Goal: Find specific page/section: Find specific page/section

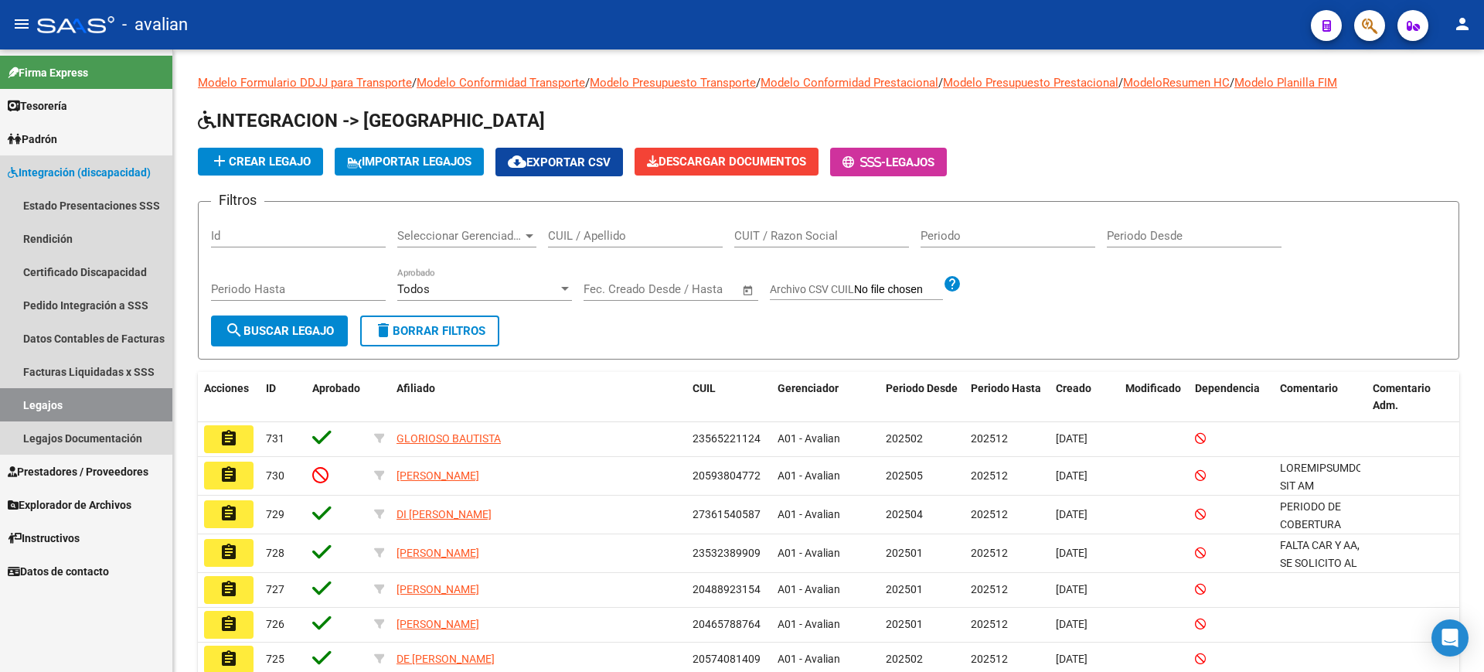
click at [57, 171] on span "Integración (discapacidad)" at bounding box center [79, 172] width 143 height 17
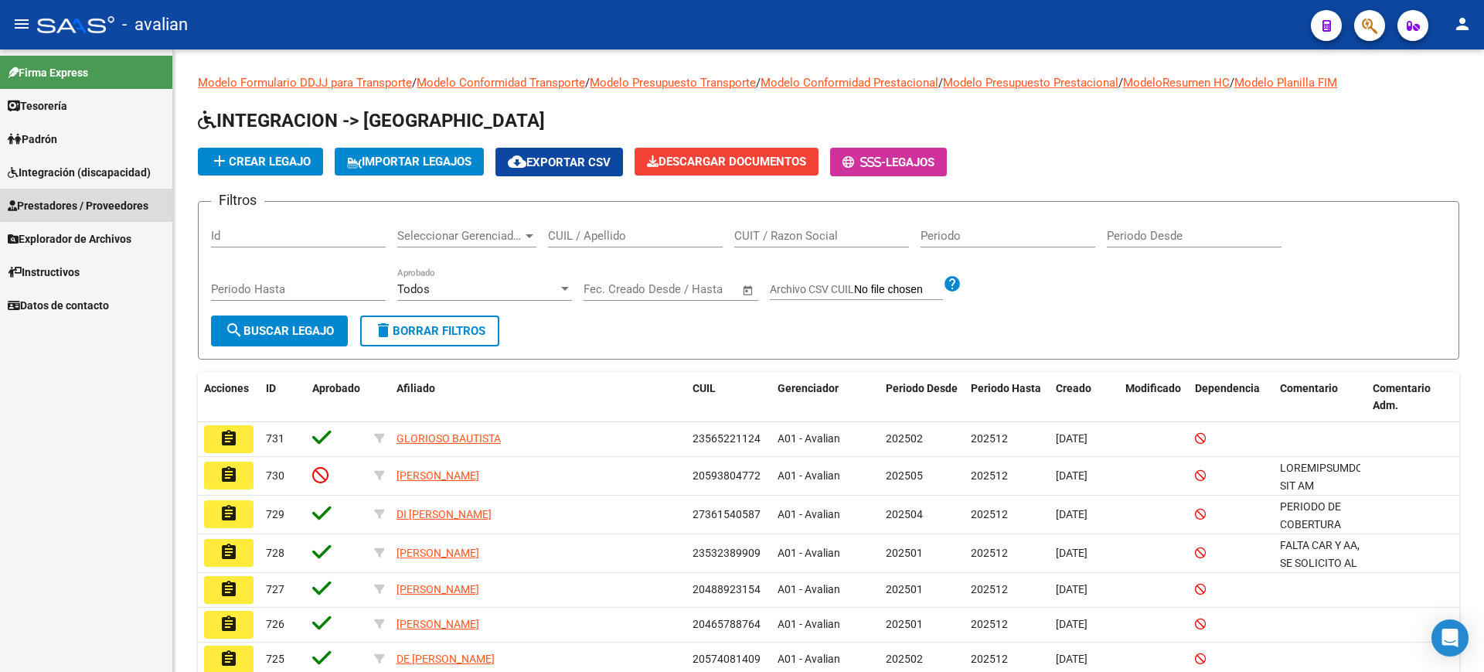
click at [73, 203] on span "Prestadores / Proveedores" at bounding box center [78, 205] width 141 height 17
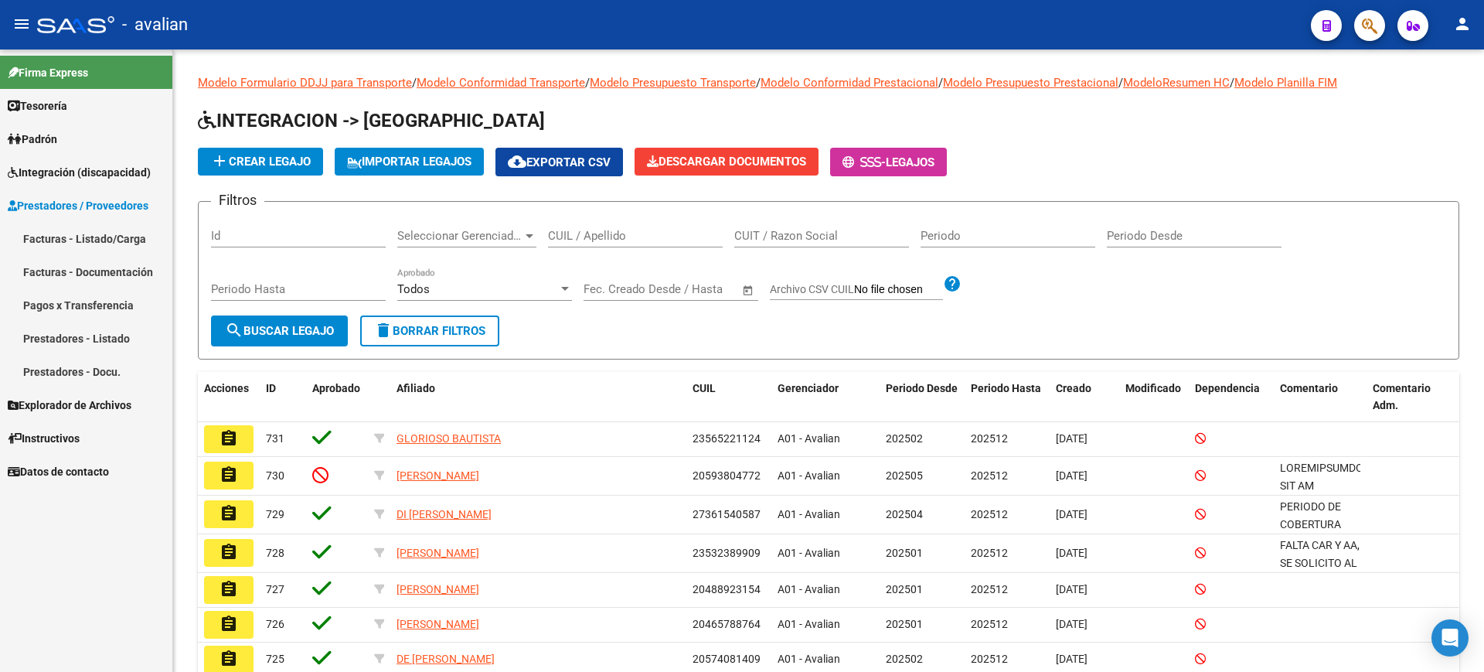
click at [75, 236] on link "Facturas - Listado/Carga" at bounding box center [86, 238] width 172 height 33
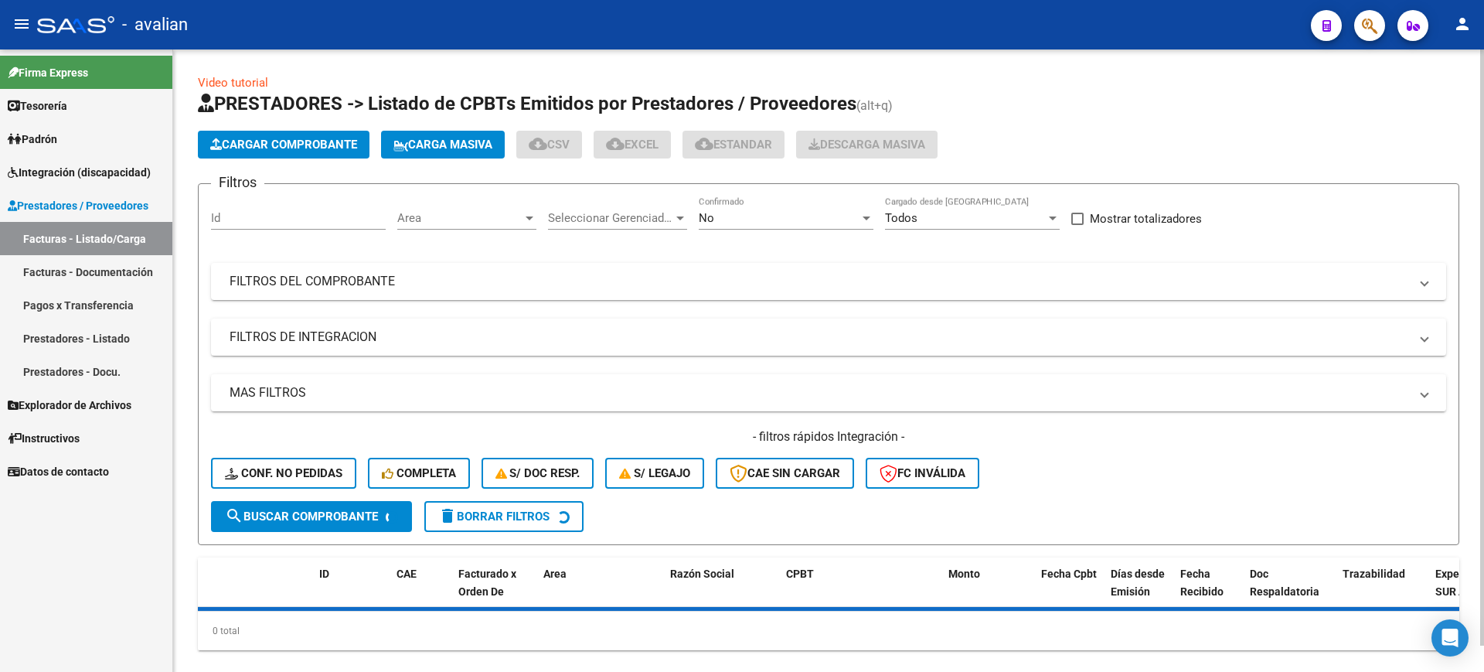
click at [460, 141] on span "Carga Masiva" at bounding box center [442, 145] width 99 height 14
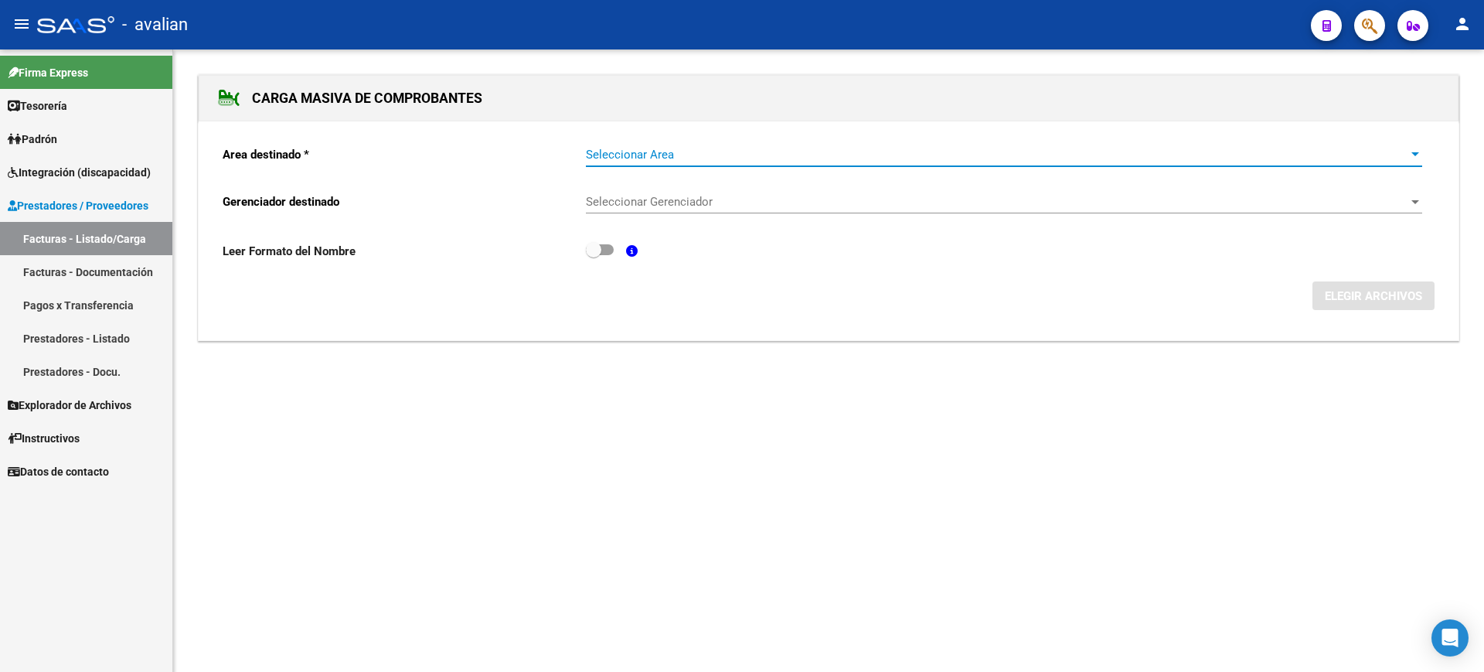
click at [784, 159] on span "Seleccionar Area" at bounding box center [997, 155] width 822 height 14
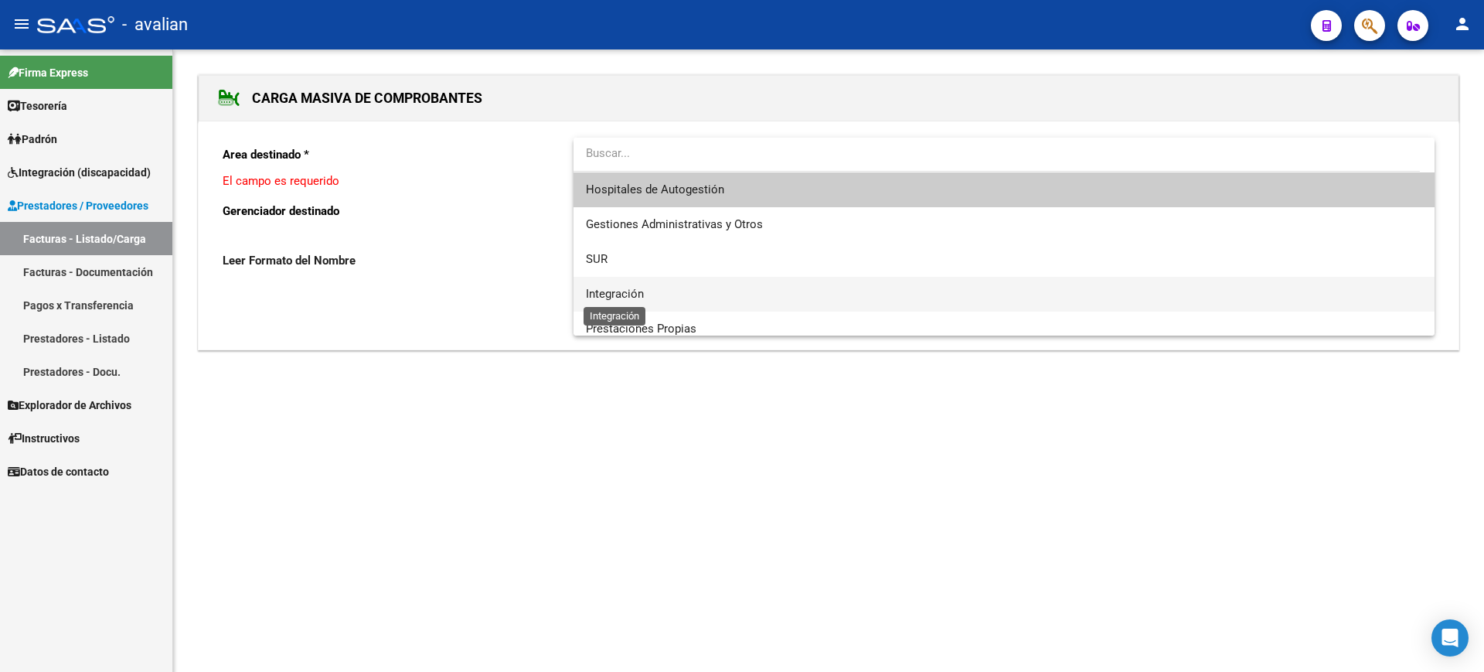
click at [616, 292] on span "Integración" at bounding box center [615, 294] width 58 height 14
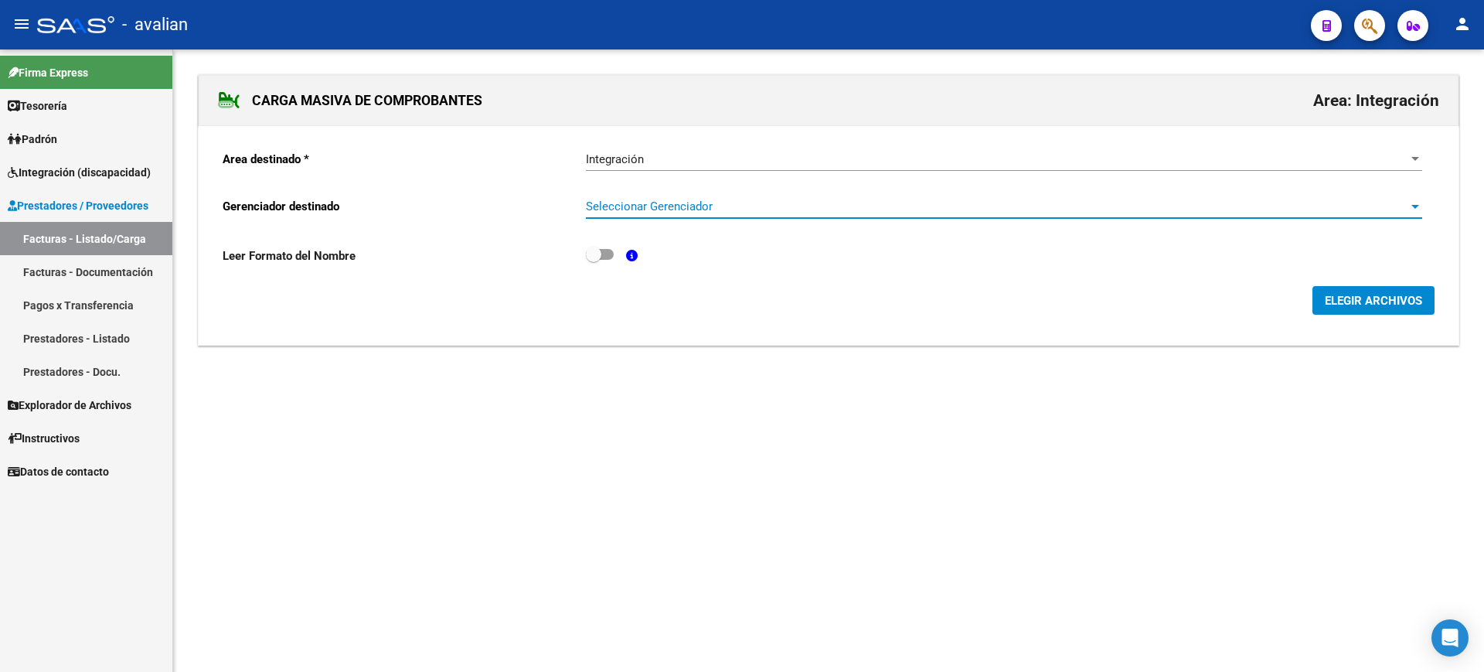
click at [689, 210] on span "Seleccionar Gerenciador" at bounding box center [997, 206] width 822 height 14
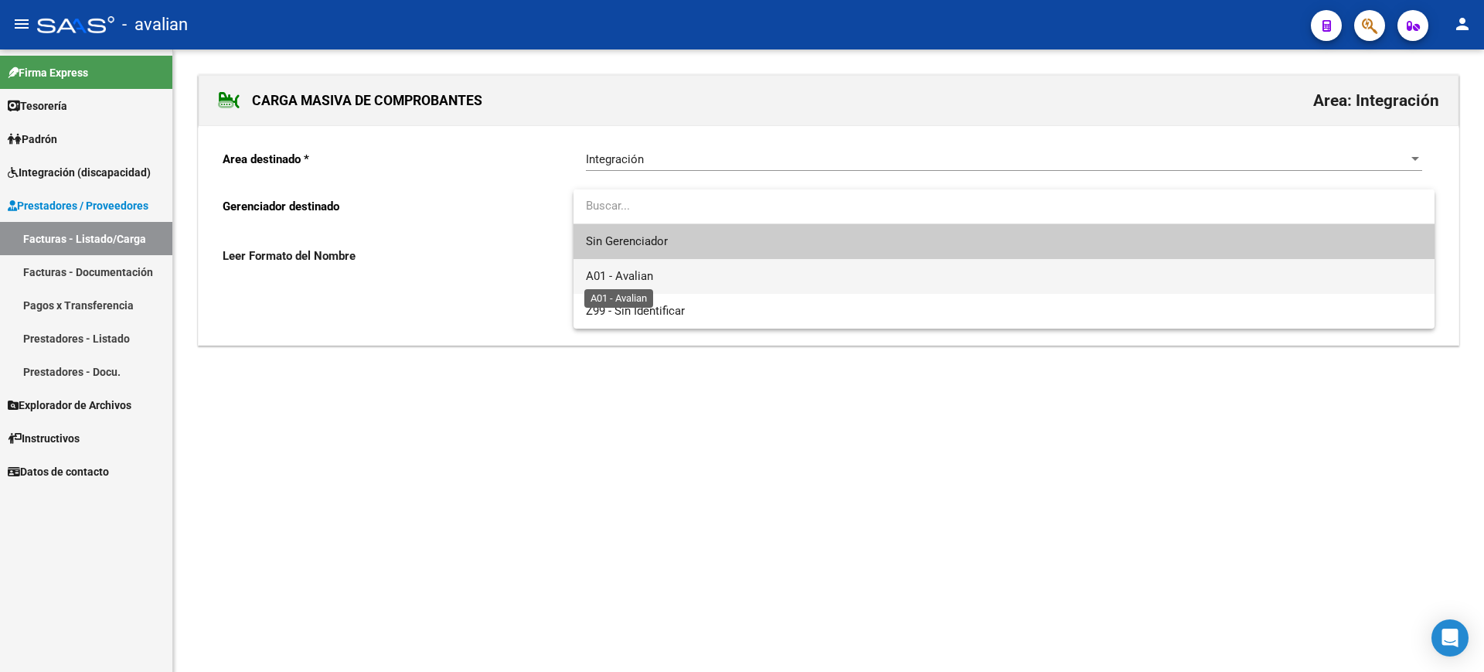
click at [634, 276] on span "A01 - Avalian" at bounding box center [619, 276] width 67 height 14
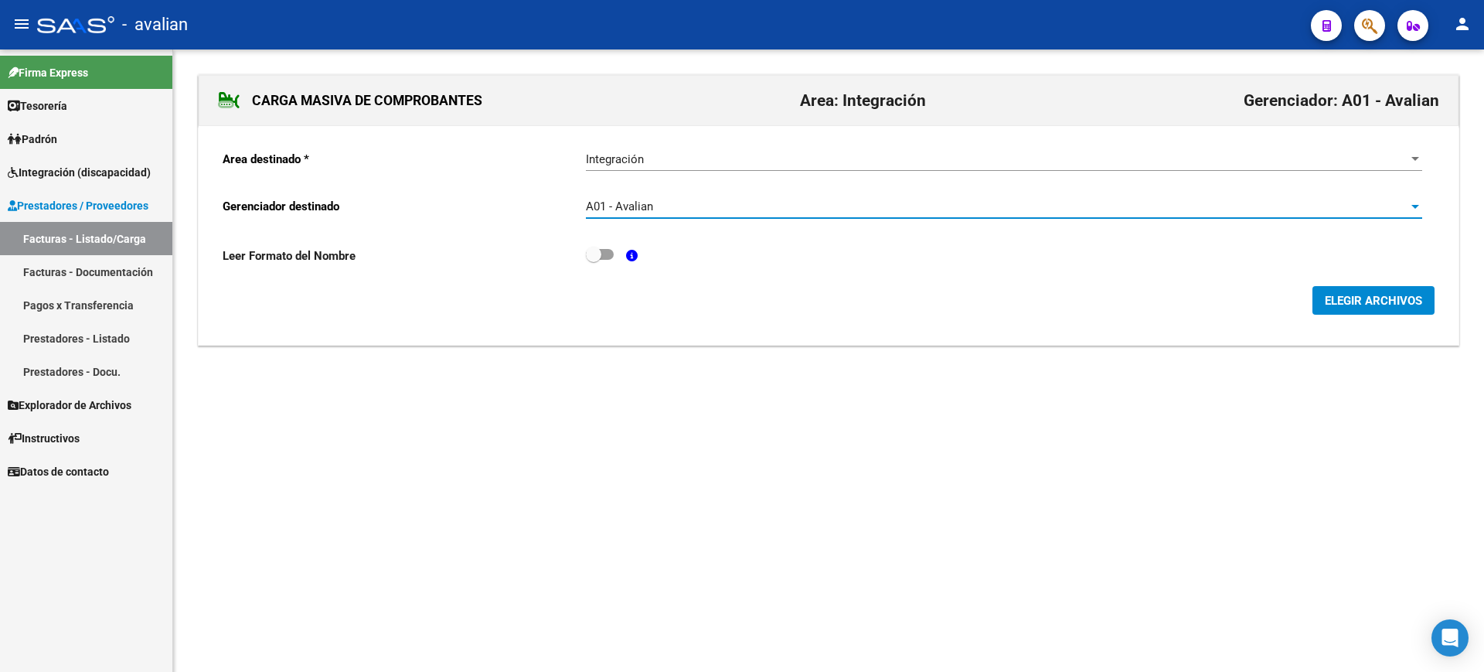
click at [606, 252] on span at bounding box center [600, 254] width 28 height 11
click at [593, 260] on input "checkbox" at bounding box center [593, 260] width 1 height 1
checkbox input "true"
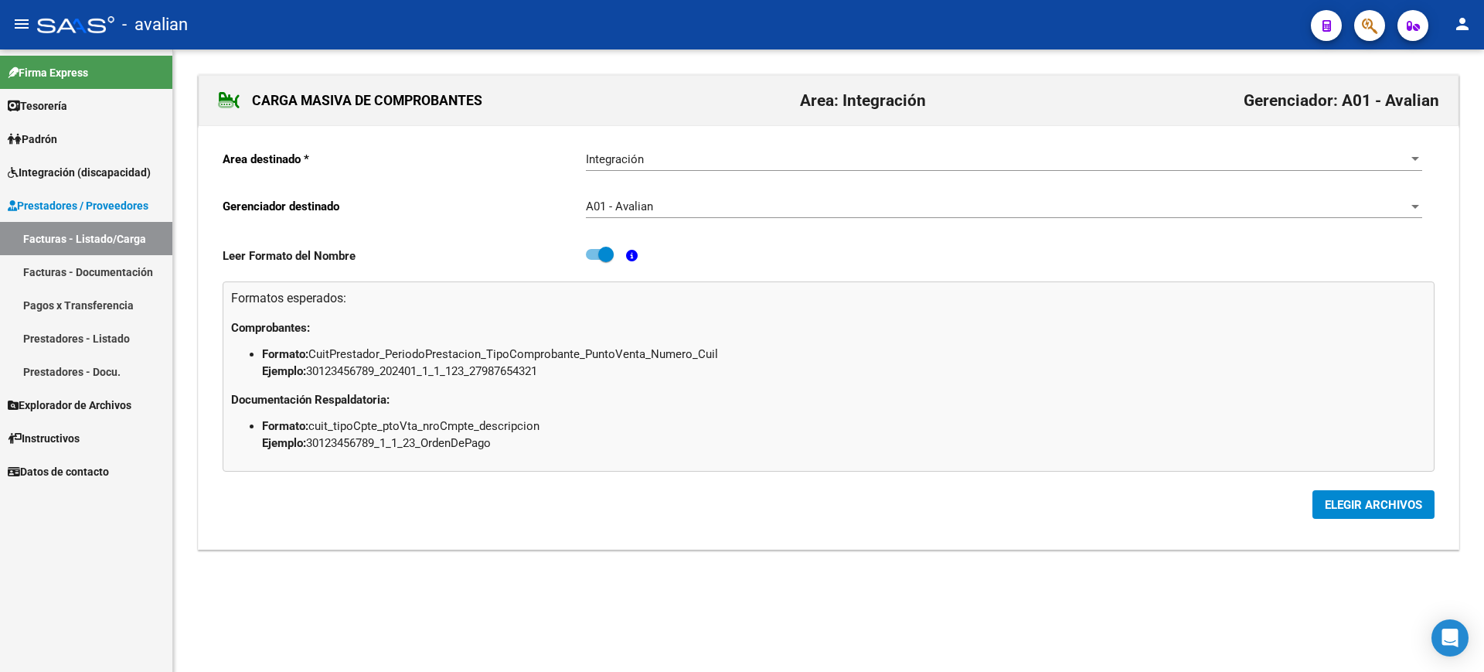
drag, startPoint x: 1355, startPoint y: 505, endPoint x: 1332, endPoint y: 498, distance: 24.4
click at [1356, 505] on span "ELEGIR ARCHIVOS" at bounding box center [1372, 505] width 97 height 14
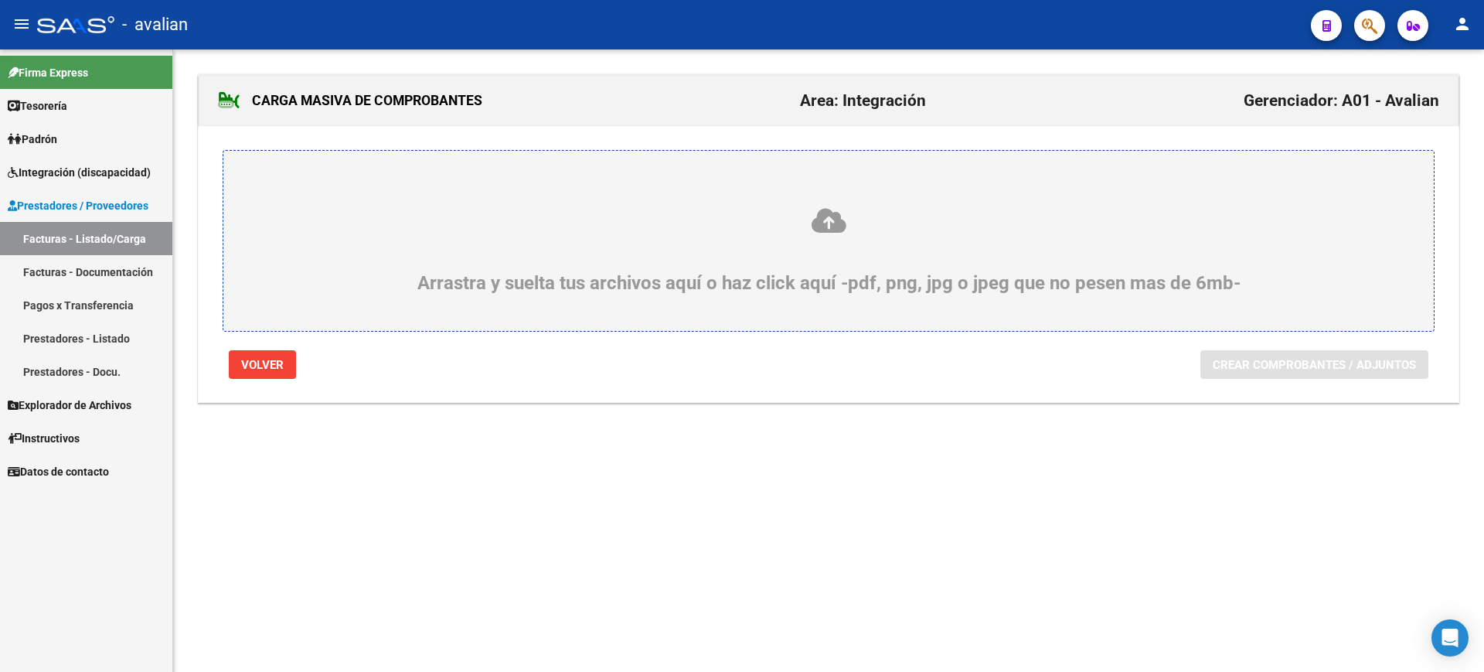
click at [827, 221] on icon at bounding box center [828, 220] width 1136 height 29
click at [0, 0] on input "Arrastra y suelta tus archivos aquí o haz click aquí -pdf, png, jpg o jpeg que …" at bounding box center [0, 0] width 0 height 0
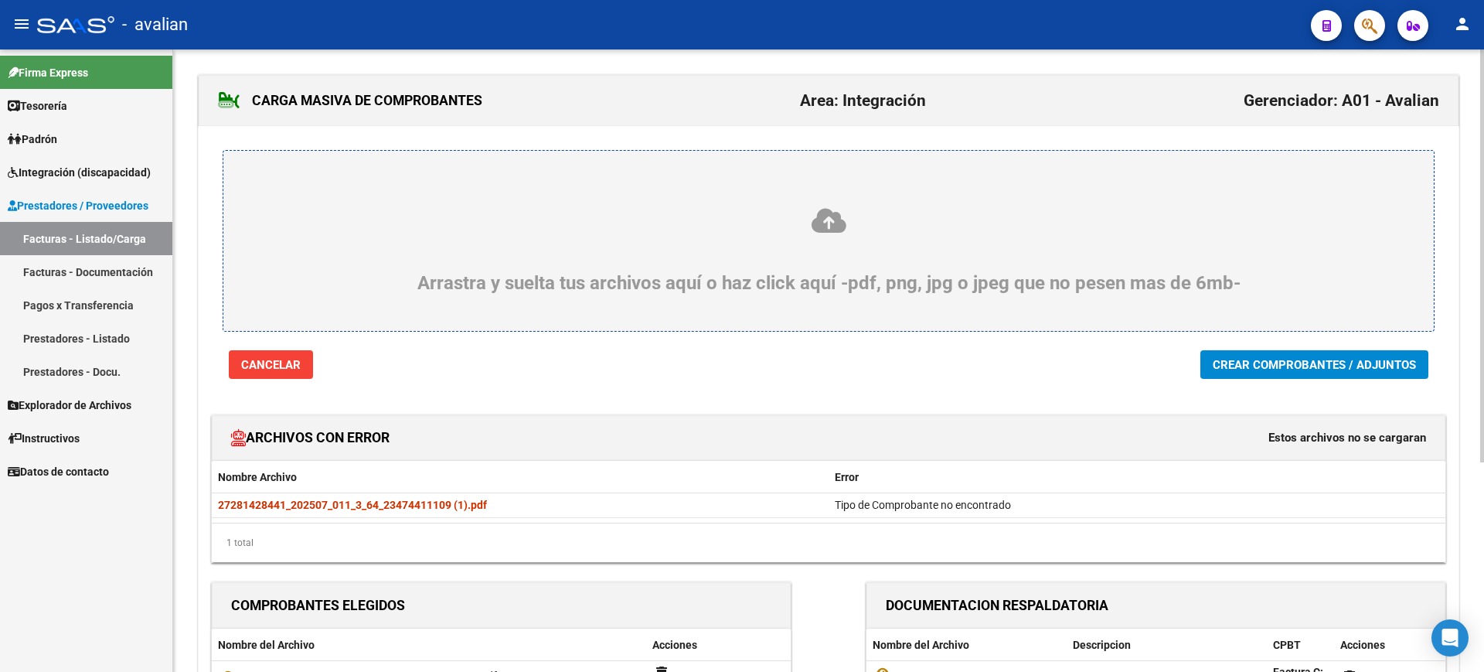
click at [1318, 361] on span "Crear Comprobantes / Adjuntos" at bounding box center [1313, 365] width 203 height 14
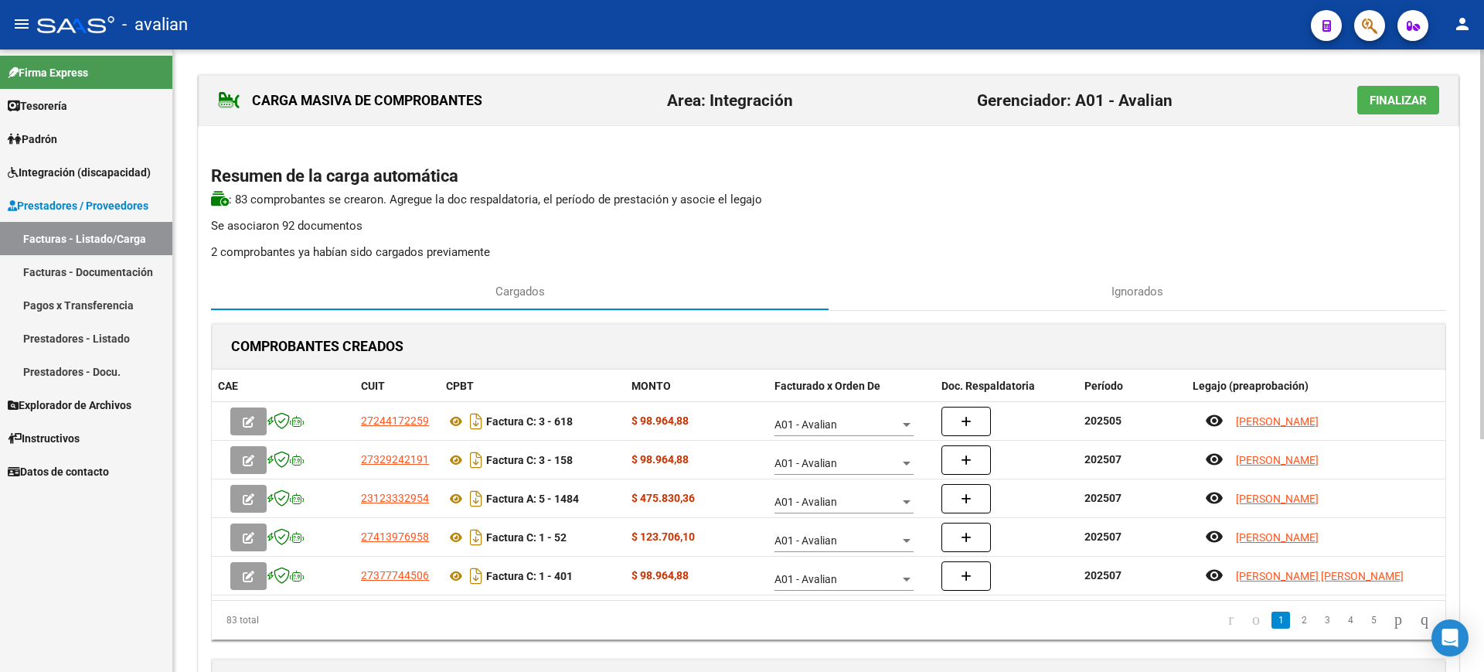
click at [1400, 94] on span "Finalizar" at bounding box center [1397, 101] width 57 height 14
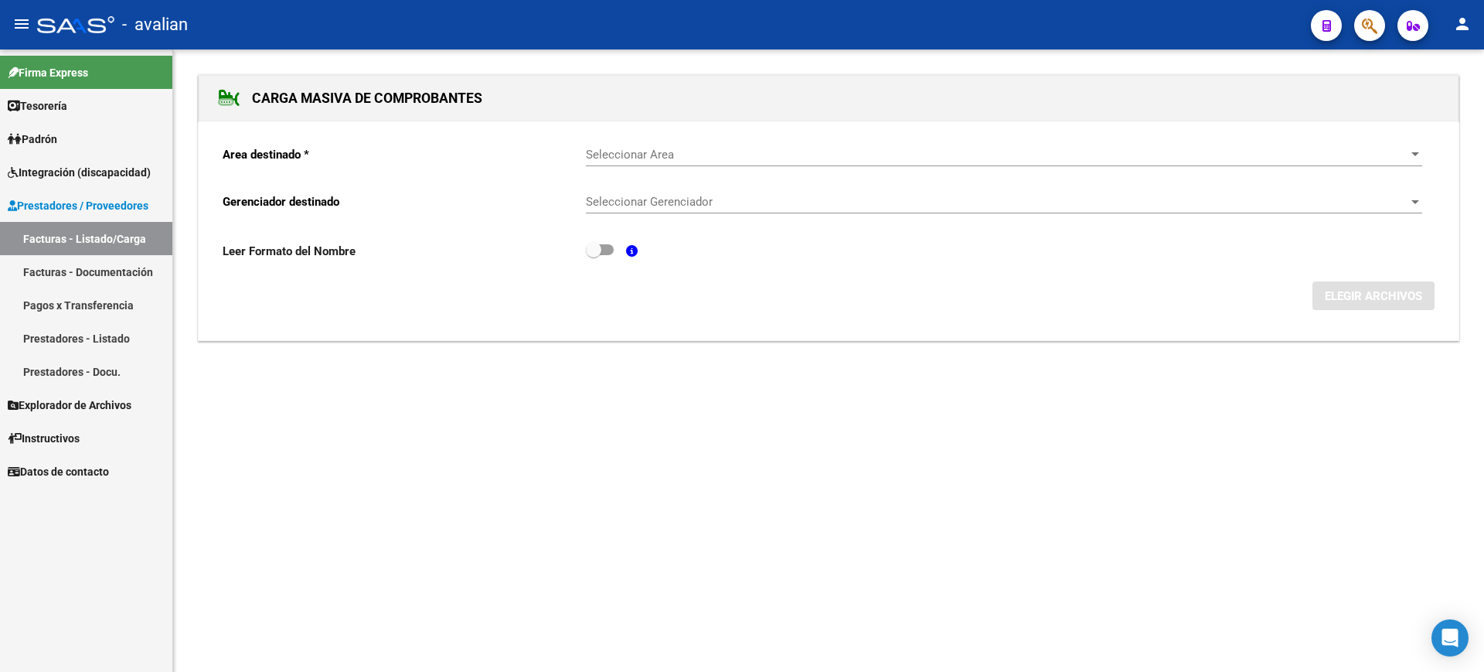
click at [72, 199] on span "Prestadores / Proveedores" at bounding box center [78, 205] width 141 height 17
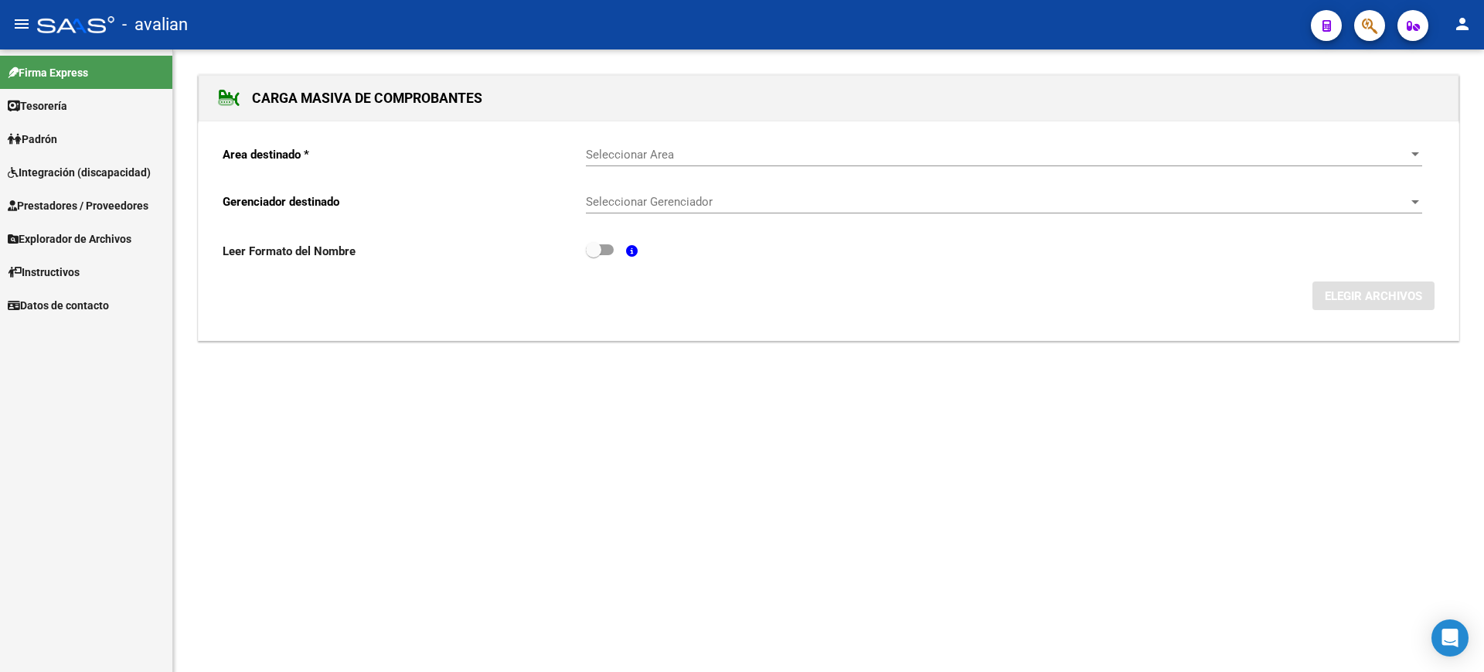
click at [49, 171] on span "Integración (discapacidad)" at bounding box center [79, 172] width 143 height 17
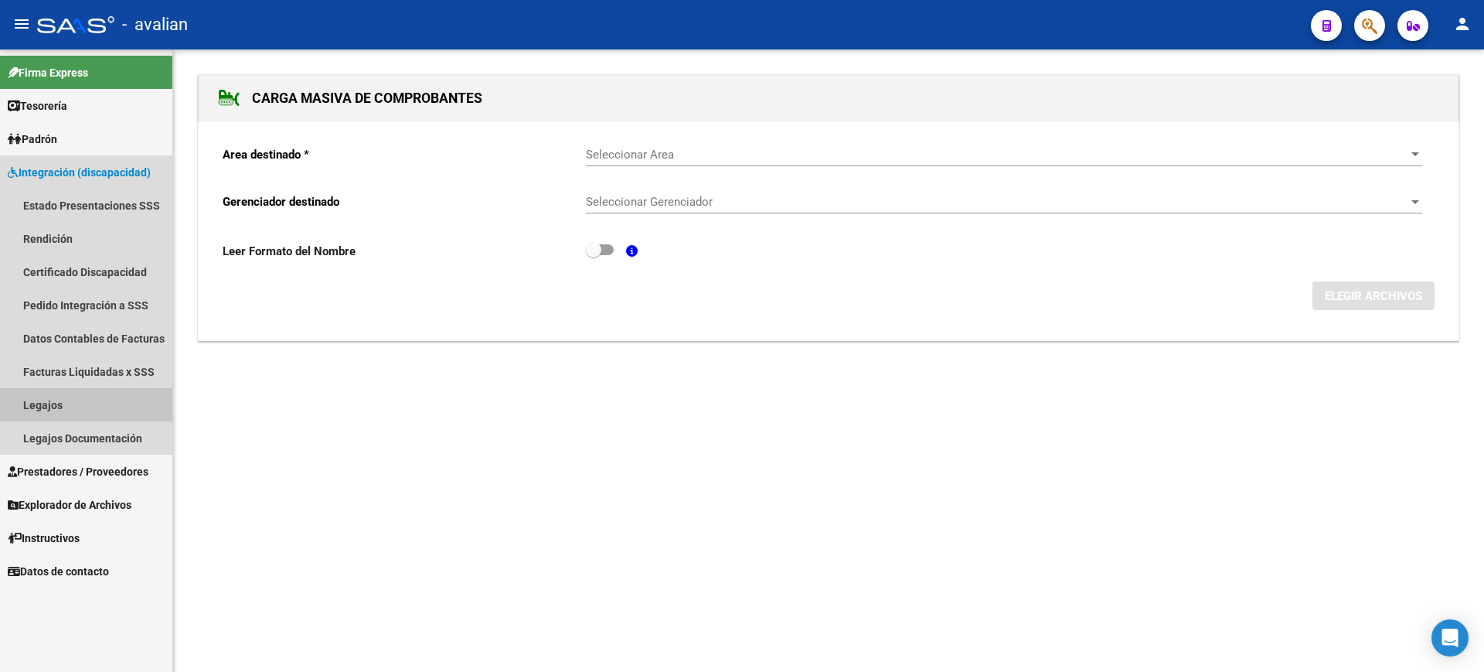
click at [53, 400] on link "Legajos" at bounding box center [86, 404] width 172 height 33
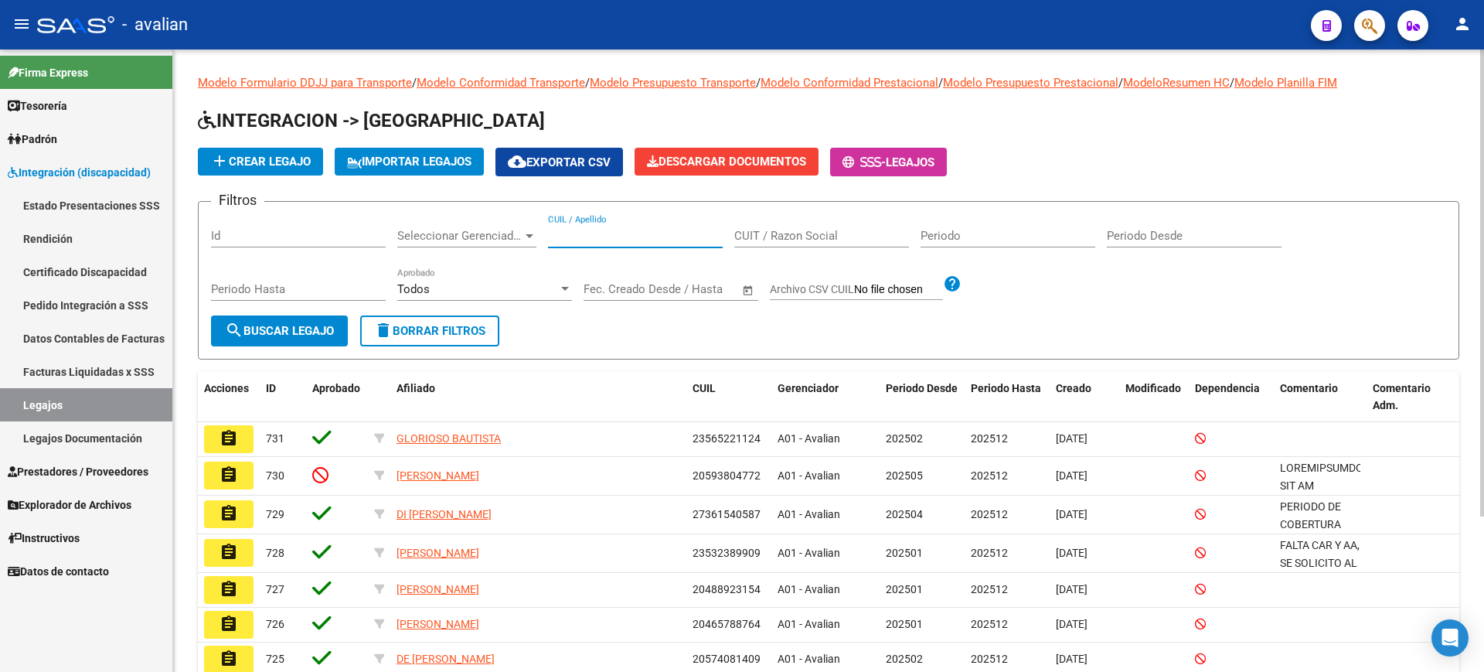
click at [585, 236] on input "CUIL / Apellido" at bounding box center [635, 236] width 175 height 14
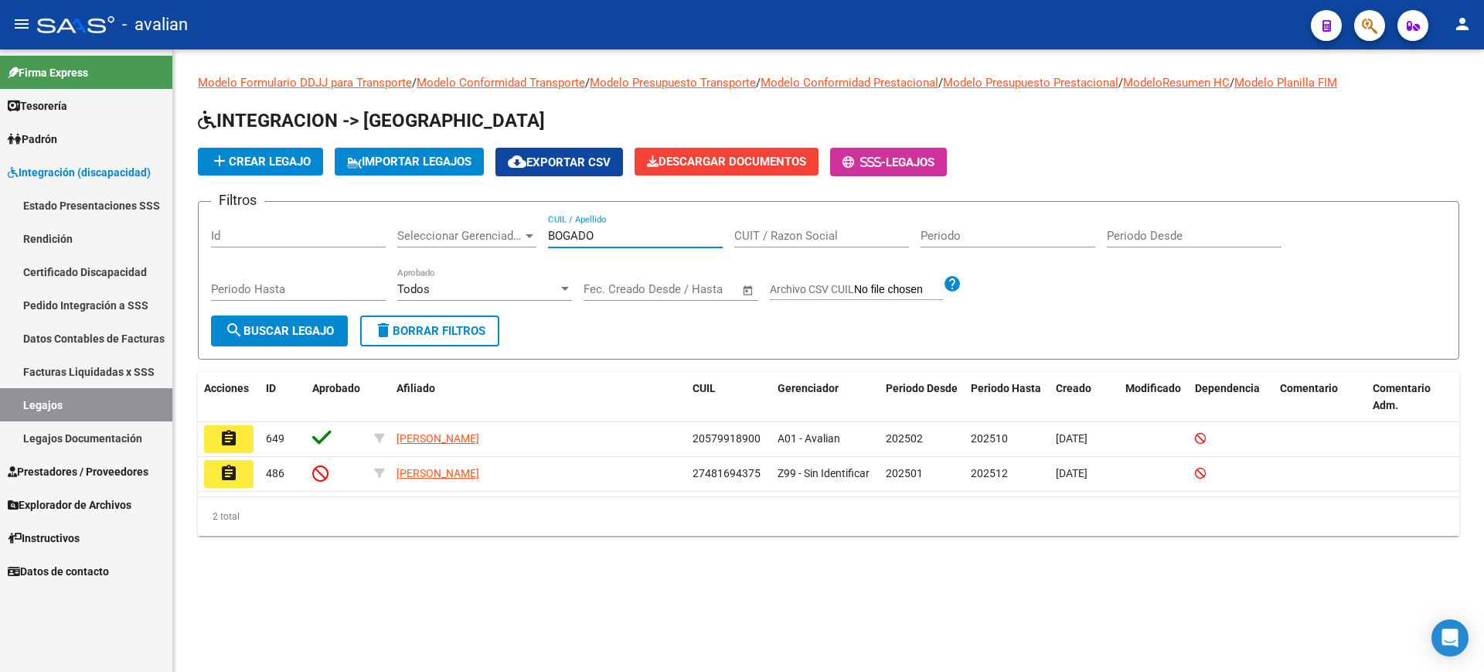
drag, startPoint x: 598, startPoint y: 232, endPoint x: 490, endPoint y: 222, distance: 108.6
click at [490, 222] on div "Filtros Id Seleccionar Gerenciador Seleccionar Gerenciador [PERSON_NAME] CUIL /…" at bounding box center [828, 264] width 1235 height 101
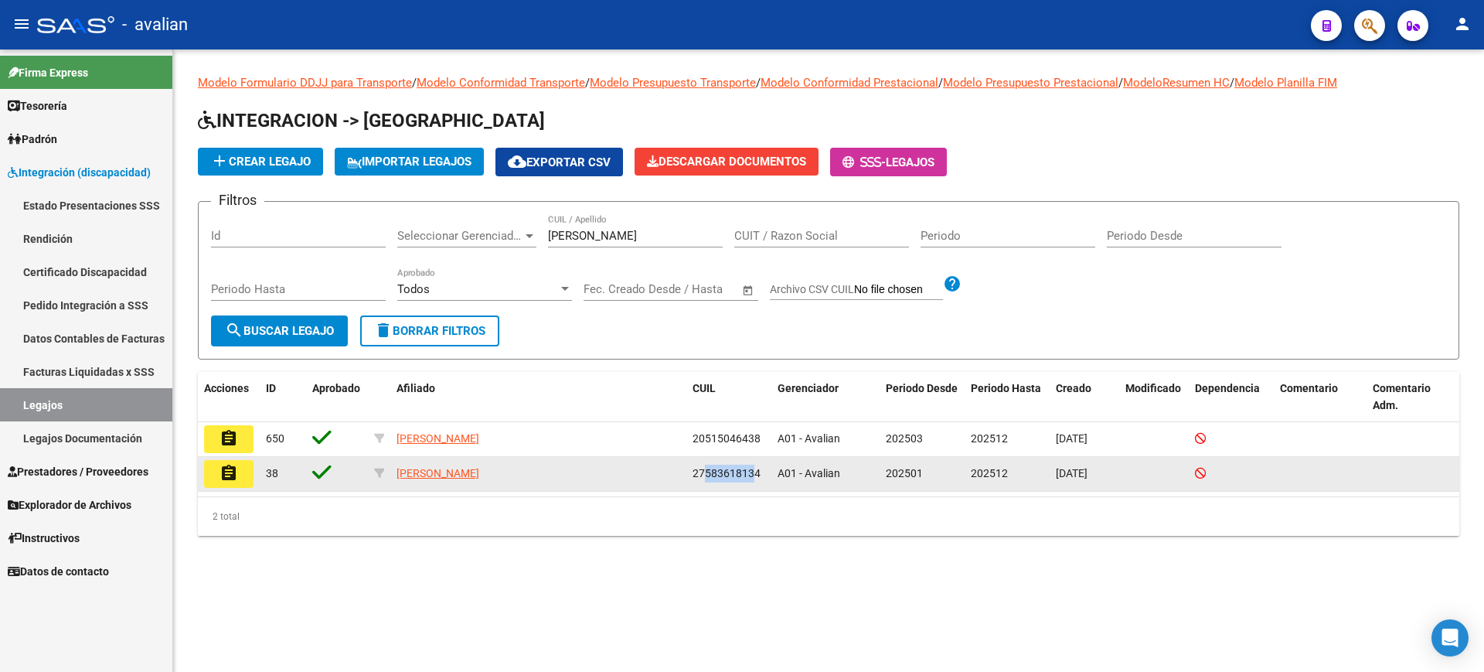
drag, startPoint x: 705, startPoint y: 474, endPoint x: 752, endPoint y: 476, distance: 47.2
click at [752, 476] on span "27583618134" at bounding box center [726, 473] width 68 height 12
copy span "58361813"
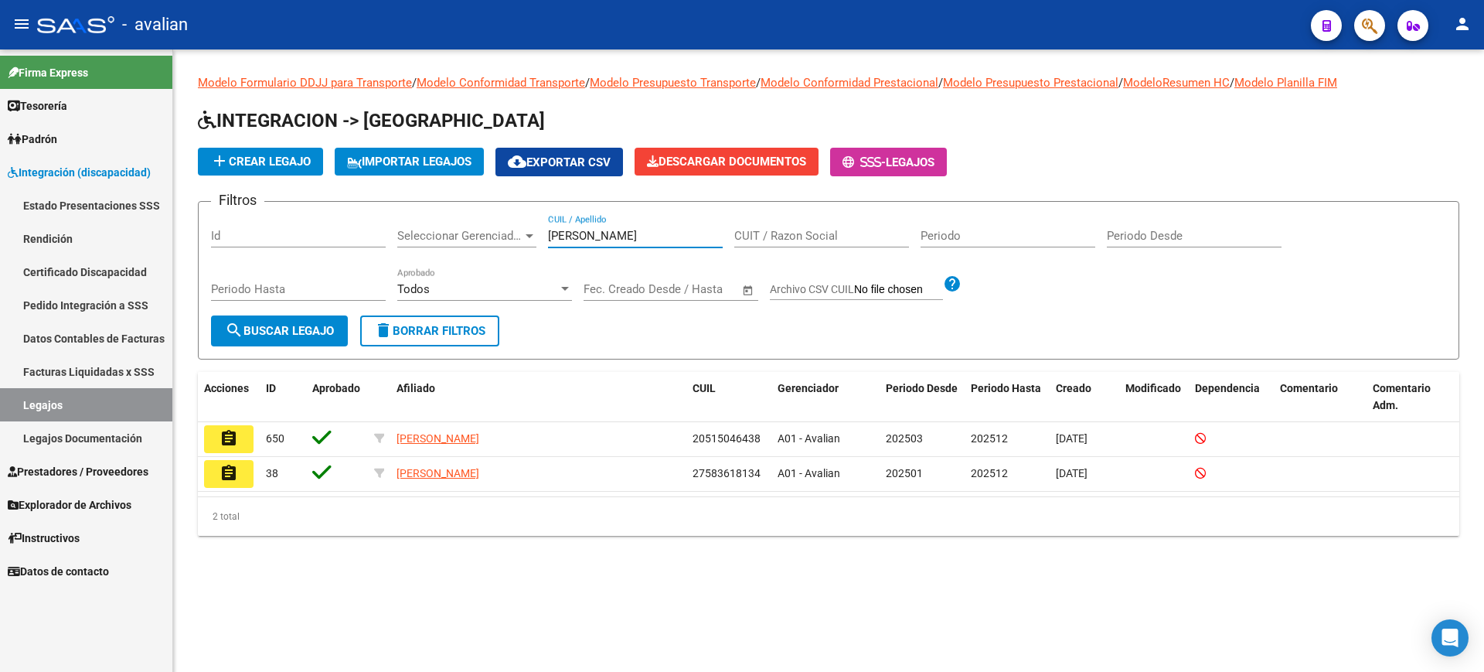
drag, startPoint x: 610, startPoint y: 236, endPoint x: 515, endPoint y: 223, distance: 95.8
click at [515, 223] on div "Filtros Id Seleccionar Gerenciador Seleccionar Gerenciador [PERSON_NAME] CUIL /…" at bounding box center [828, 264] width 1235 height 101
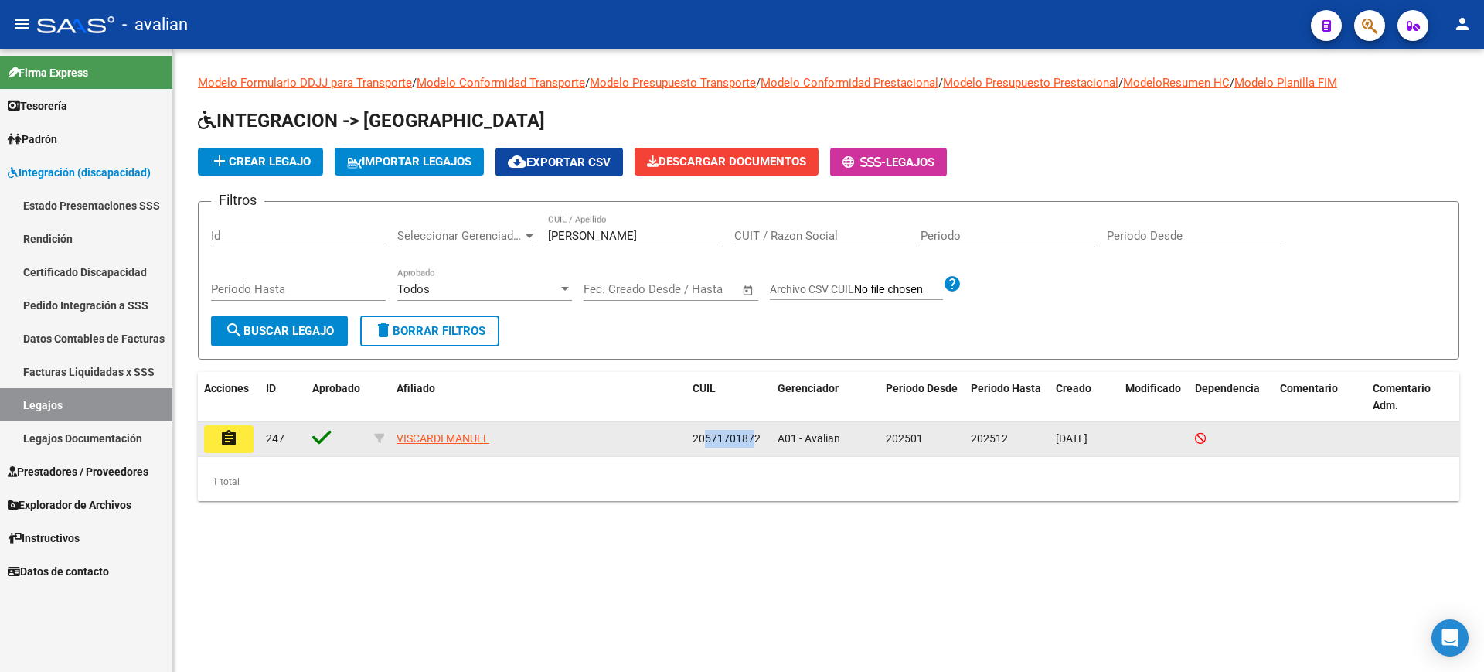
drag, startPoint x: 703, startPoint y: 436, endPoint x: 756, endPoint y: 430, distance: 52.9
click at [756, 430] on div "20571701872" at bounding box center [728, 439] width 73 height 18
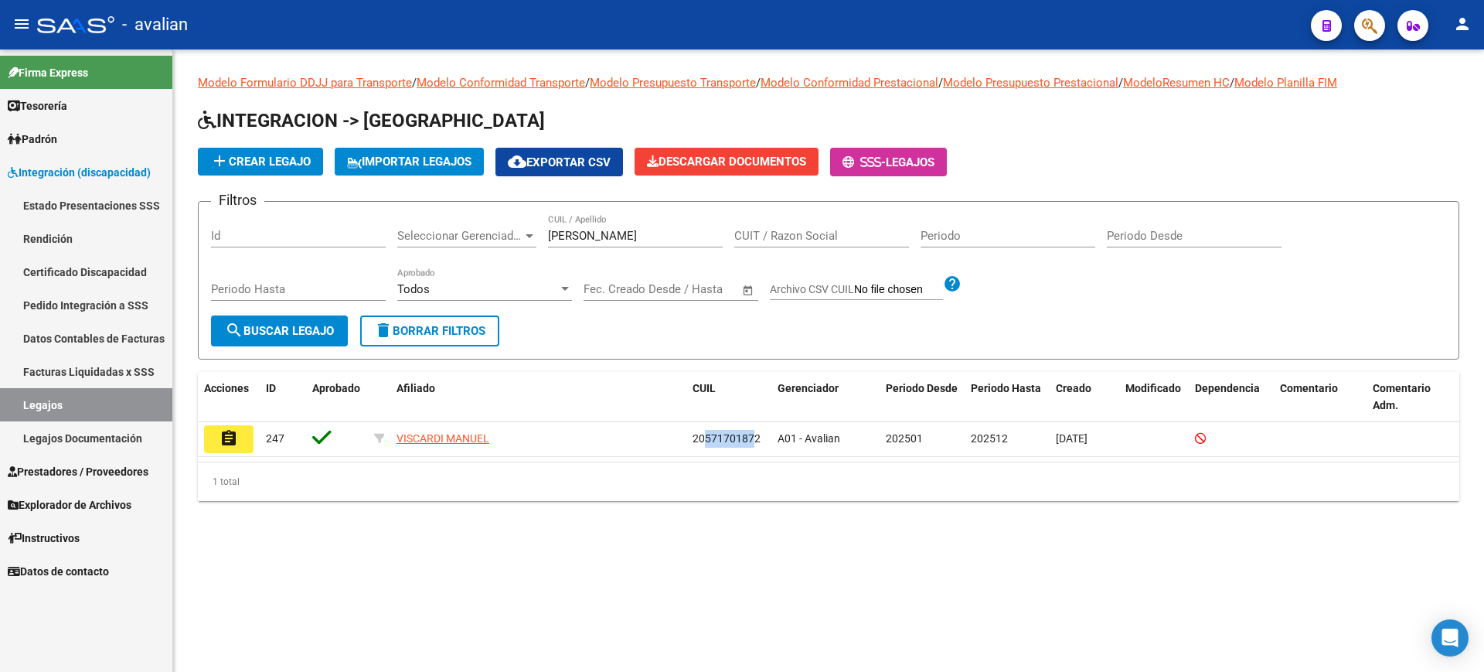
copy span "57170187"
drag, startPoint x: 591, startPoint y: 239, endPoint x: 491, endPoint y: 206, distance: 105.1
click at [496, 206] on form "Filtros Id Seleccionar Gerenciador Seleccionar Gerenciador [PERSON_NAME] CUIL /…" at bounding box center [828, 280] width 1261 height 158
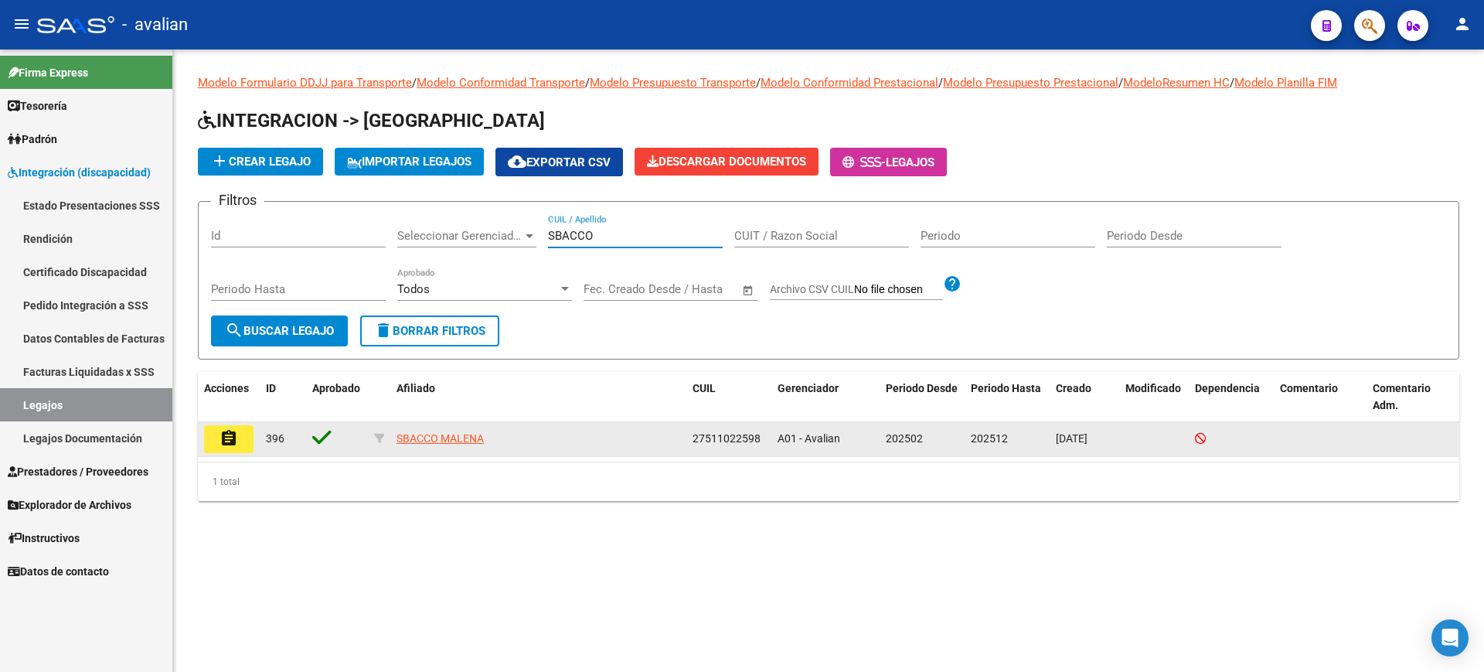
type input "SBACCO"
click at [229, 443] on mat-icon "assignment" at bounding box center [228, 438] width 19 height 19
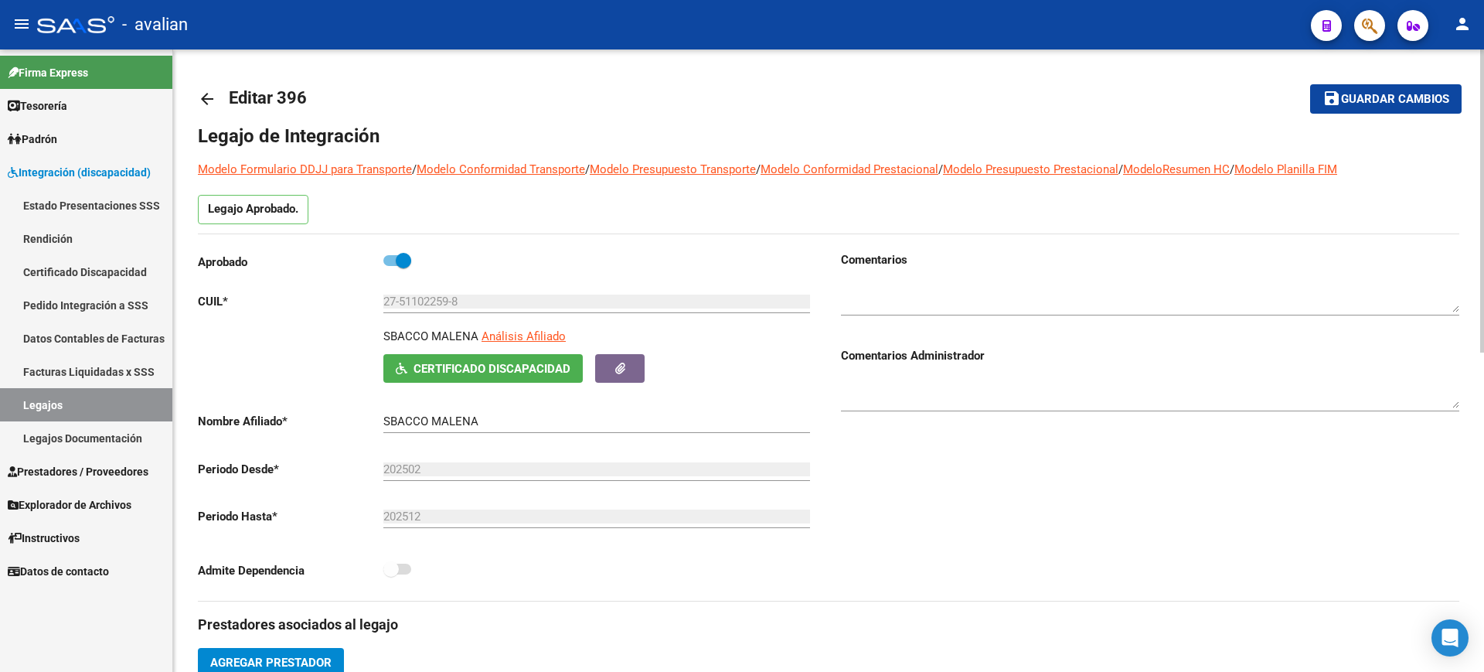
click at [206, 97] on mat-icon "arrow_back" at bounding box center [207, 99] width 19 height 19
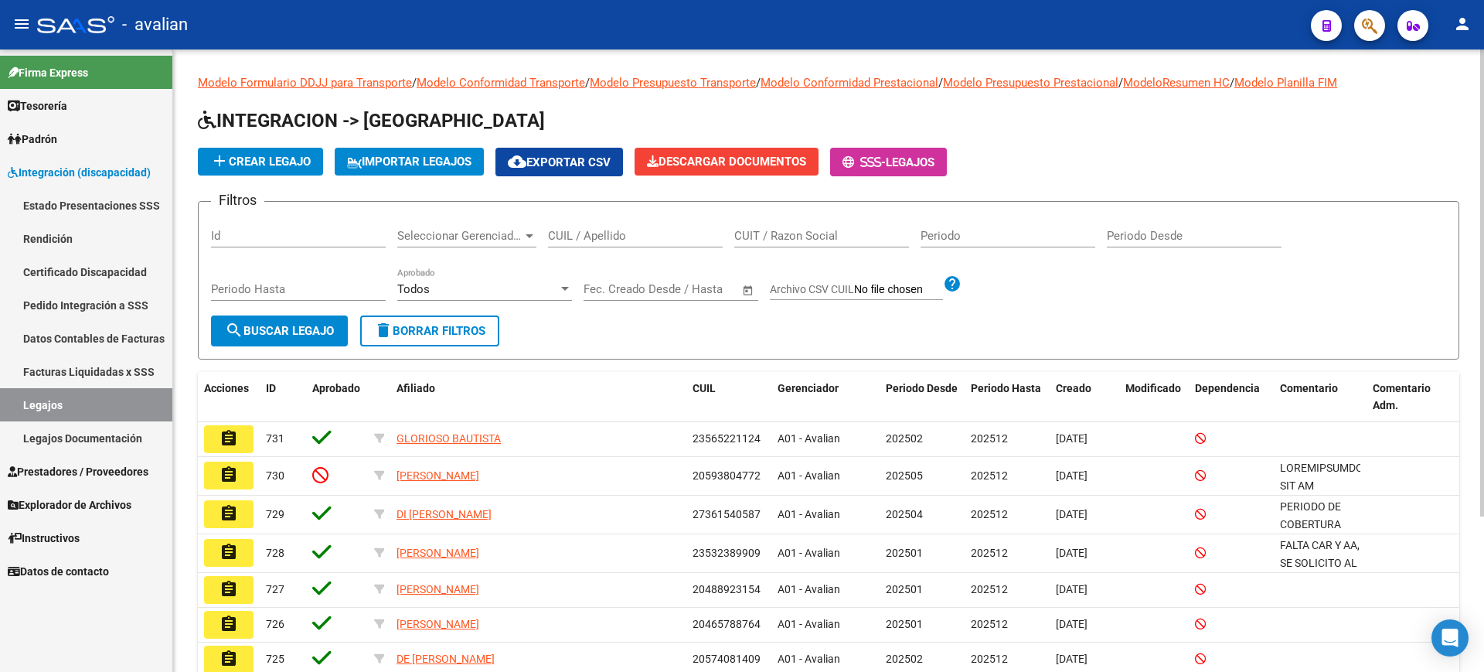
click at [615, 230] on input "CUIL / Apellido" at bounding box center [635, 236] width 175 height 14
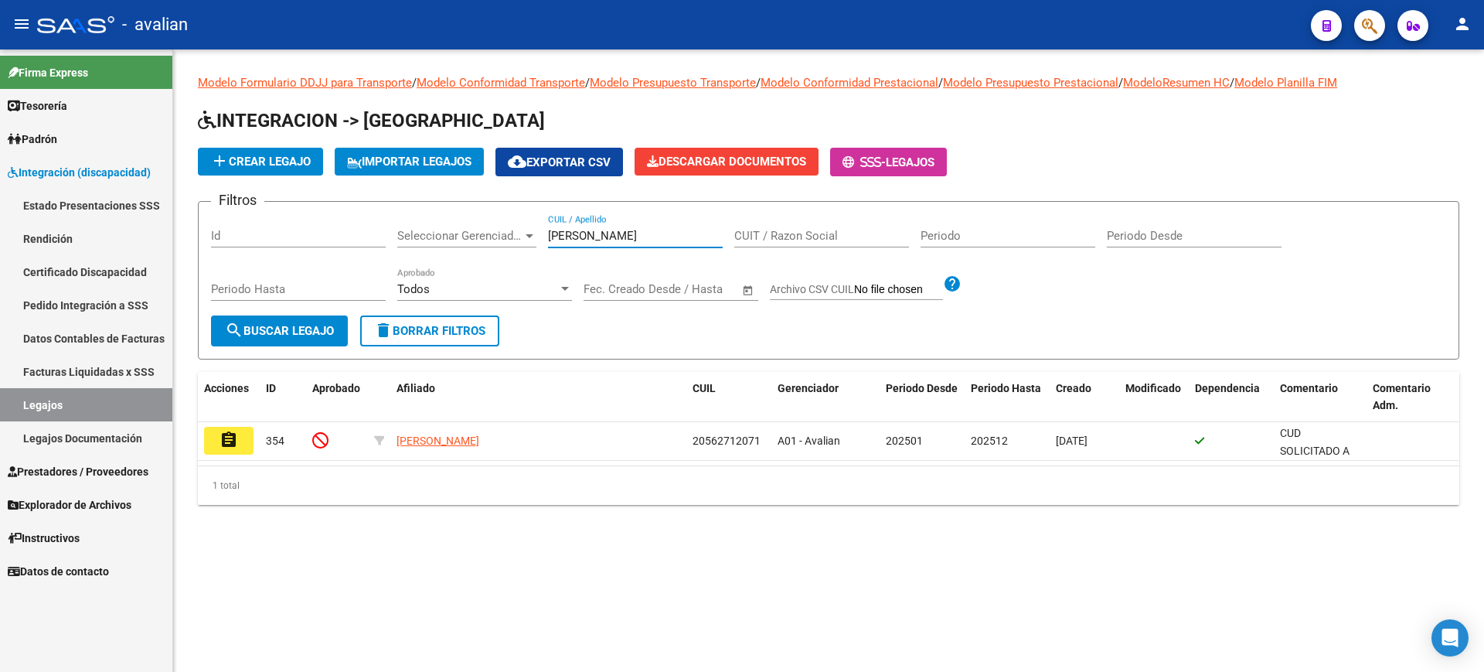
drag, startPoint x: 579, startPoint y: 232, endPoint x: 512, endPoint y: 214, distance: 69.5
click at [512, 214] on div "Filtros Id Seleccionar Gerenciador Seleccionar Gerenciador [PERSON_NAME] CUIL /…" at bounding box center [828, 264] width 1235 height 101
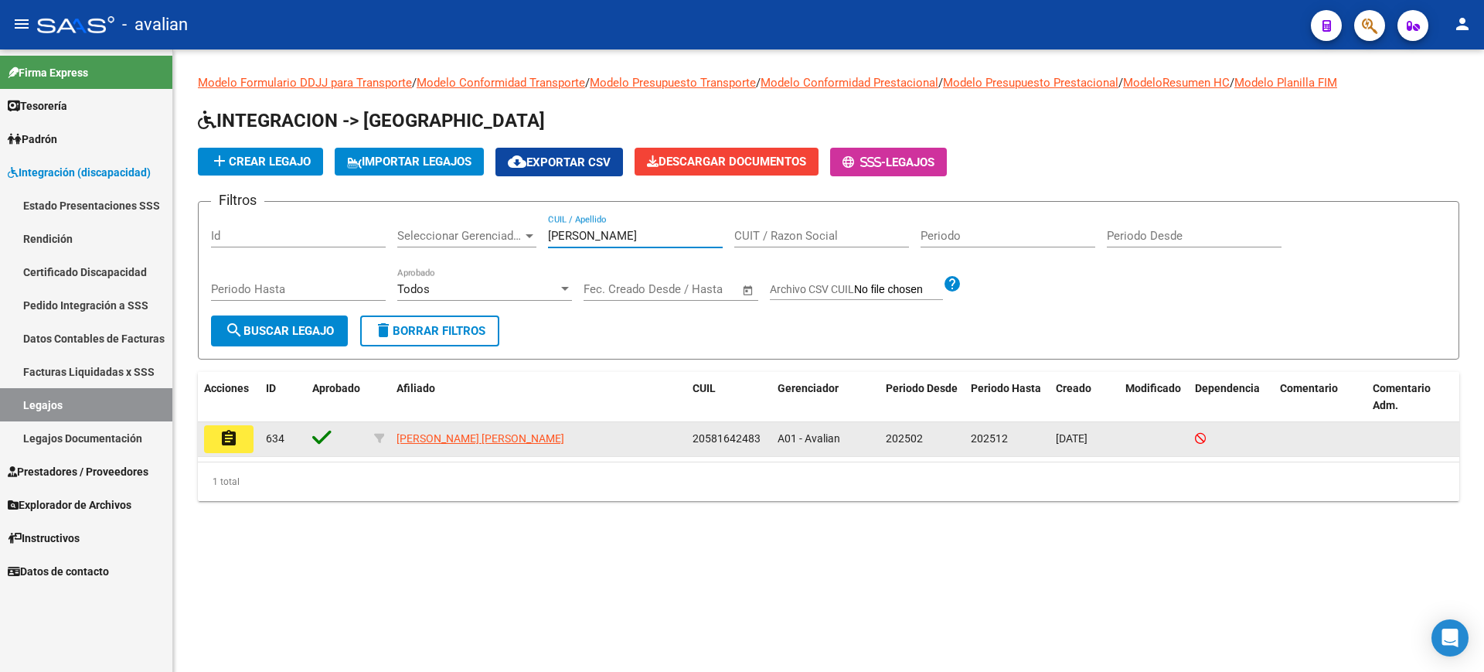
type input "[PERSON_NAME]"
drag, startPoint x: 237, startPoint y: 443, endPoint x: 337, endPoint y: 466, distance: 102.3
click at [236, 443] on mat-icon "assignment" at bounding box center [228, 438] width 19 height 19
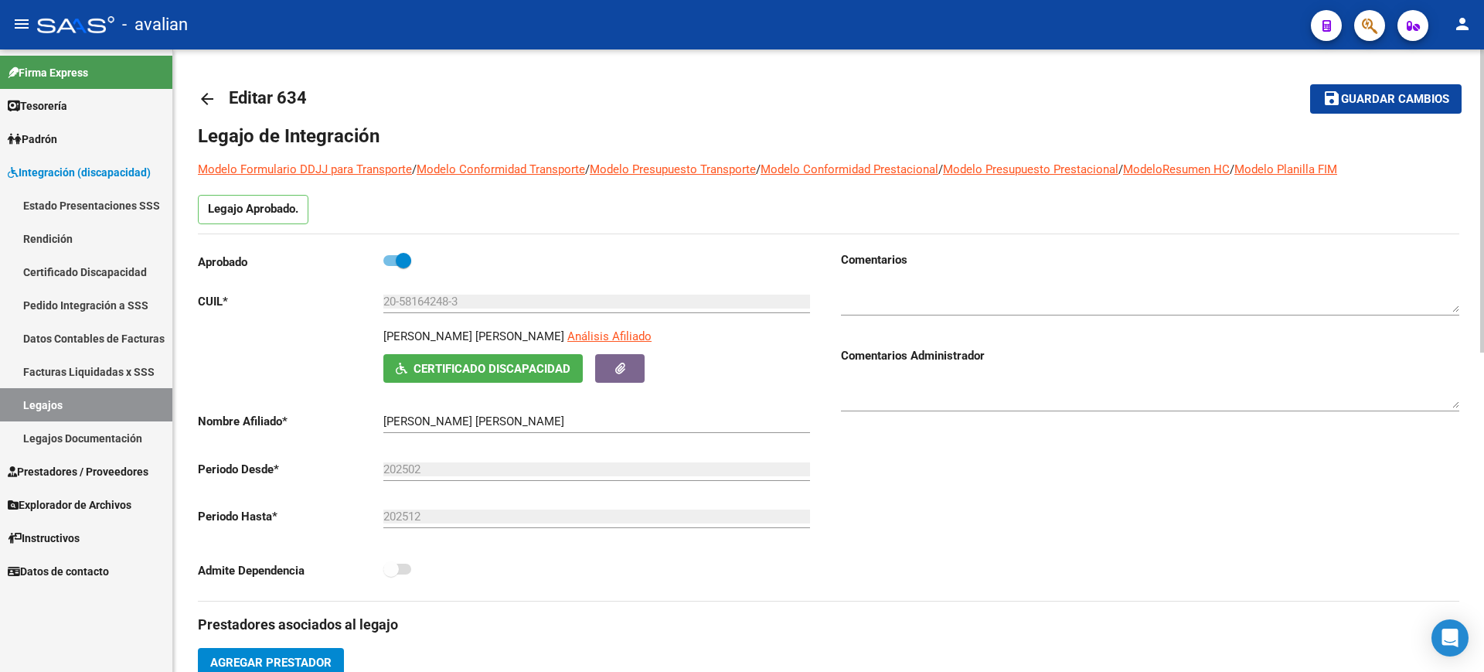
click at [209, 97] on mat-icon "arrow_back" at bounding box center [207, 99] width 19 height 19
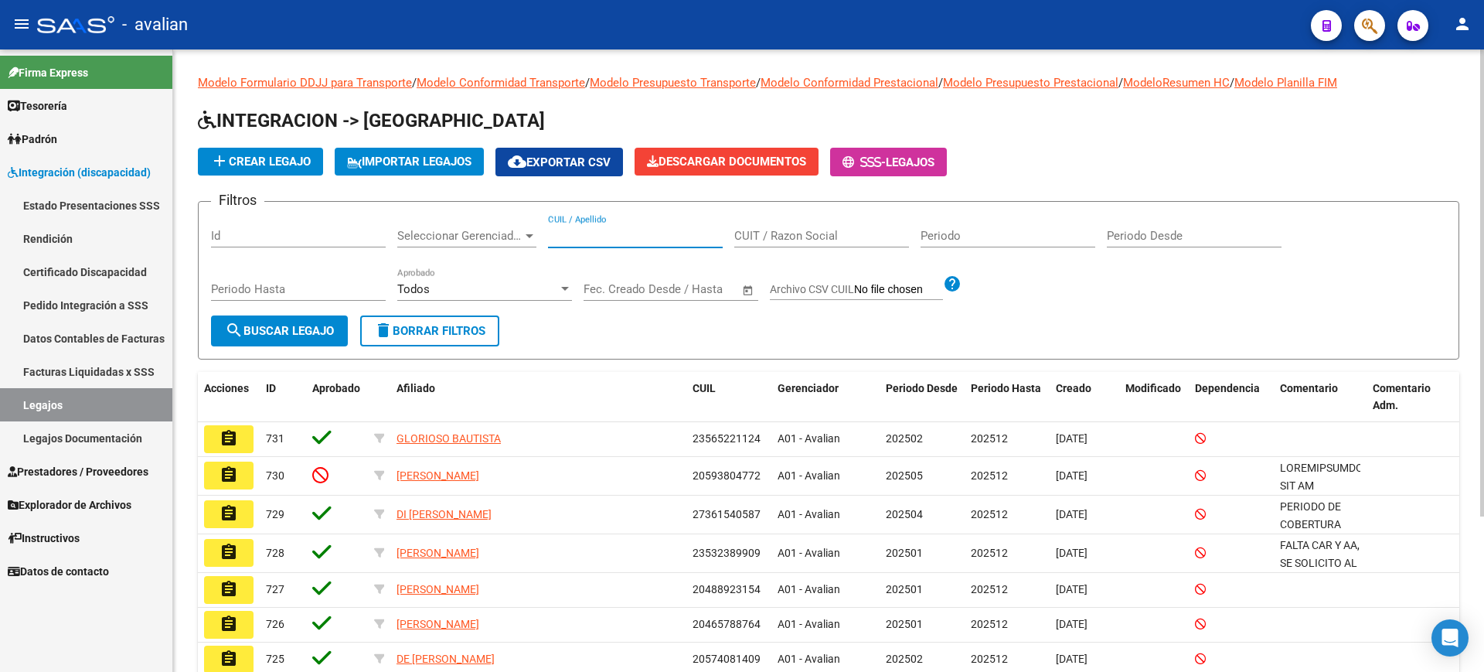
click at [597, 234] on input "CUIL / Apellido" at bounding box center [635, 236] width 175 height 14
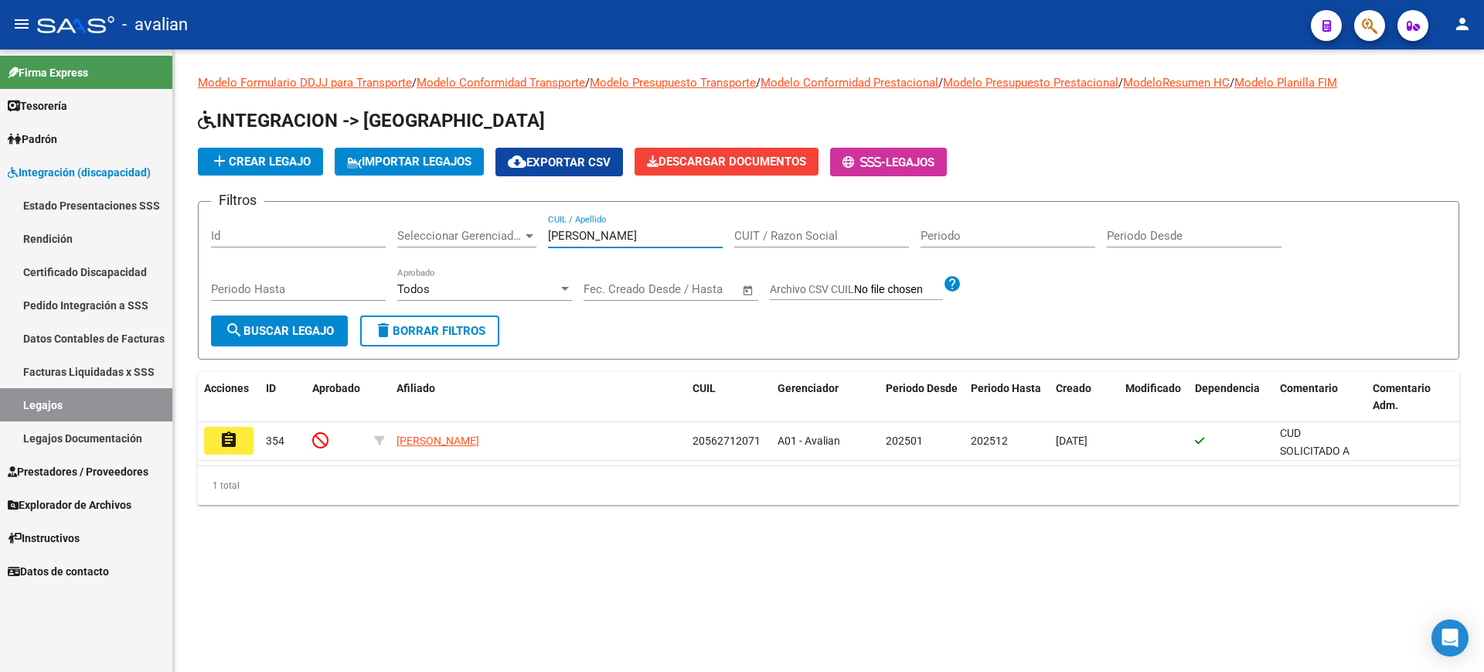
type input "[PERSON_NAME]"
